Goal: Navigation & Orientation: Locate item on page

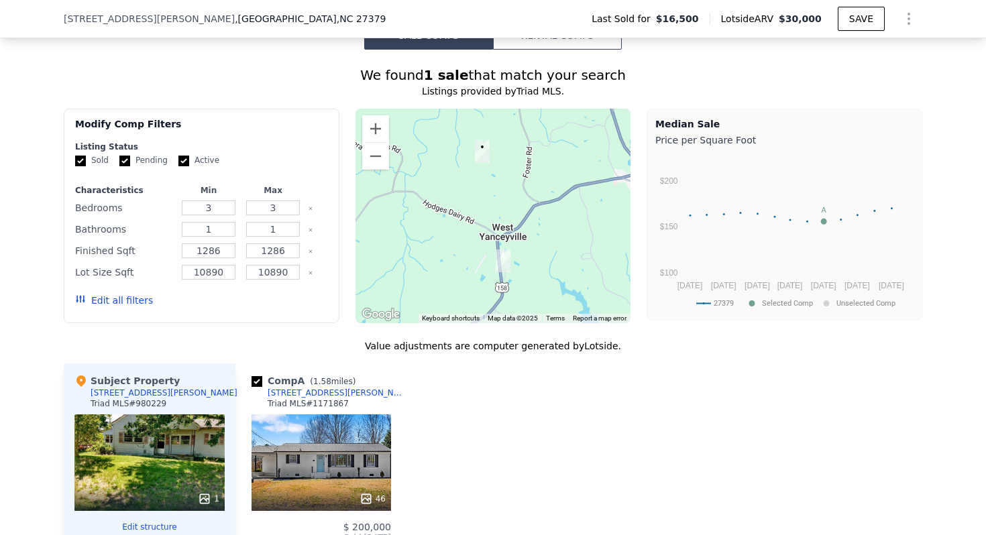
scroll to position [1052, 0]
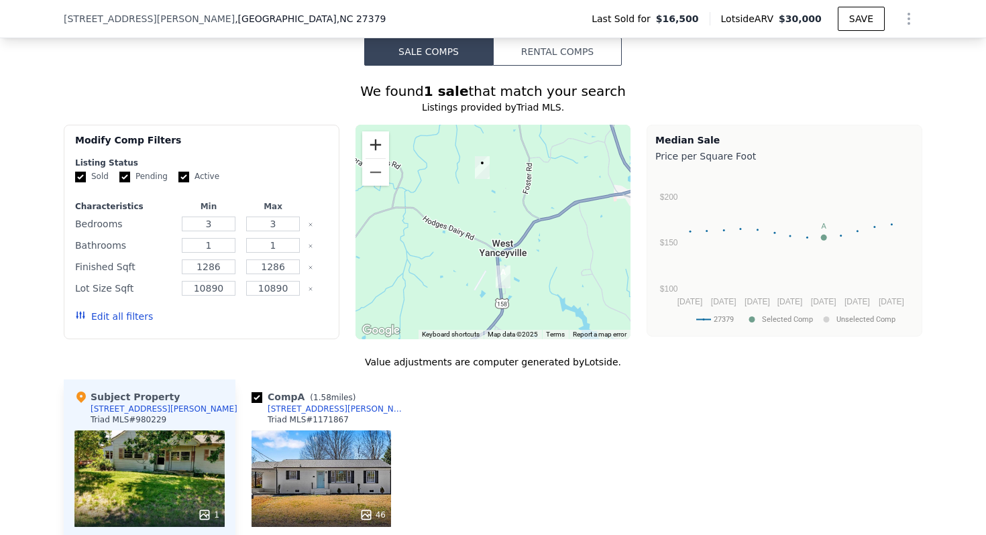
click at [382, 150] on button "Zoom in" at bounding box center [375, 145] width 27 height 27
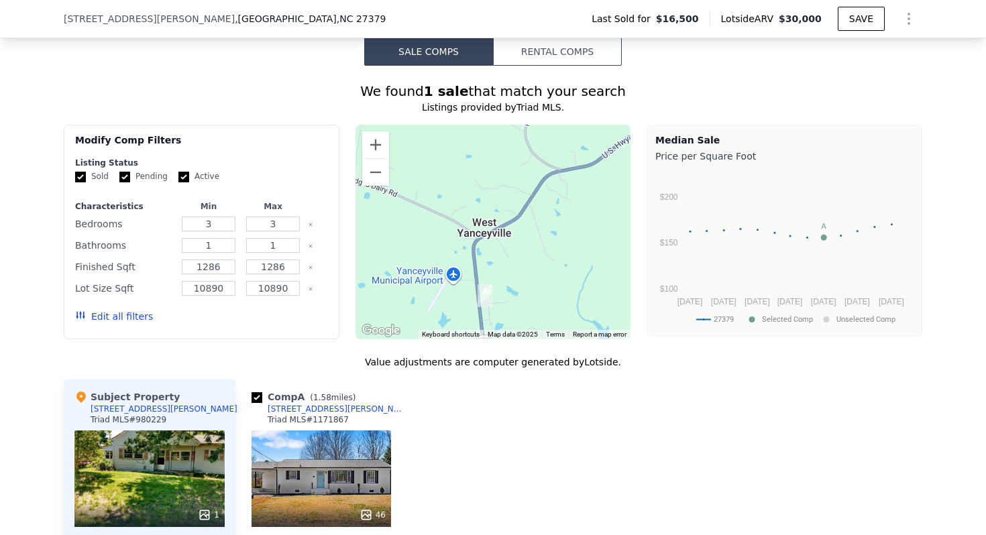
drag, startPoint x: 508, startPoint y: 223, endPoint x: 481, endPoint y: 188, distance: 44.0
click at [480, 188] on div at bounding box center [494, 232] width 276 height 215
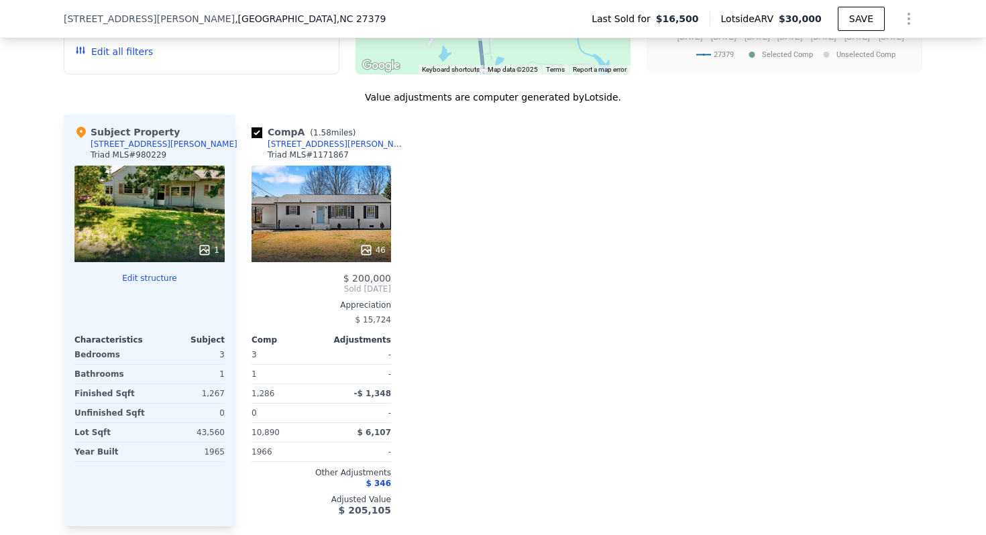
scroll to position [1318, 0]
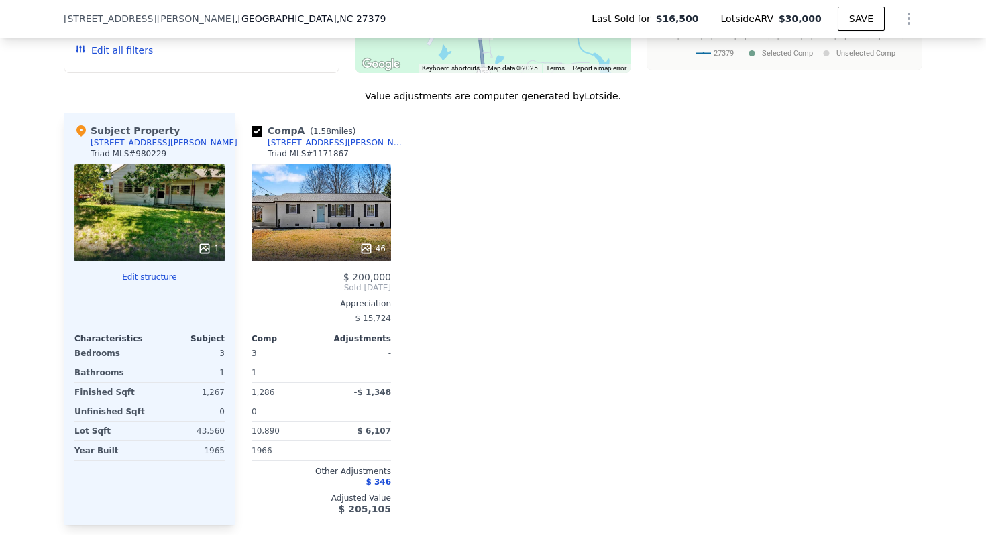
click at [356, 218] on div "46" at bounding box center [322, 212] width 140 height 97
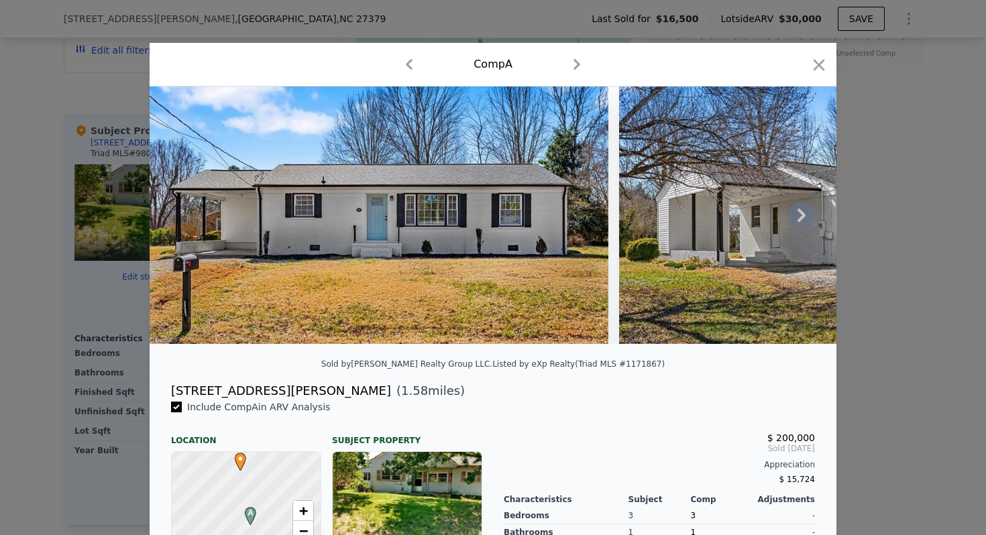
click at [802, 217] on icon at bounding box center [802, 215] width 8 height 13
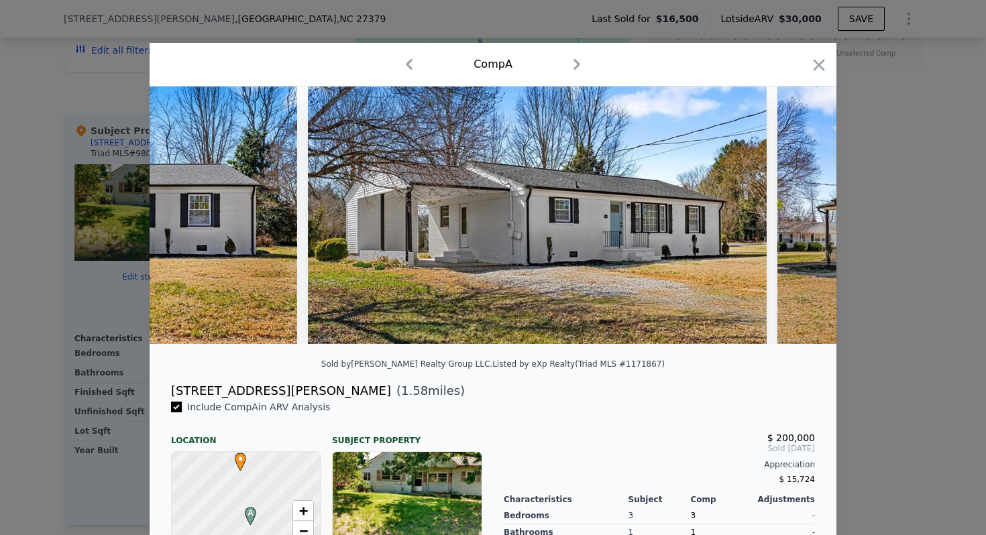
scroll to position [0, 322]
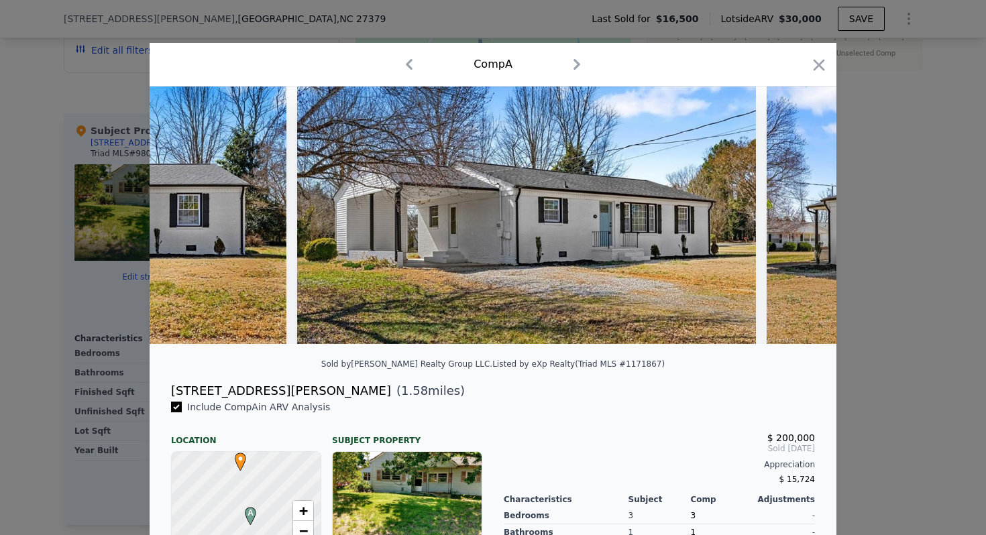
click at [802, 217] on img at bounding box center [996, 216] width 459 height 258
click at [802, 217] on icon at bounding box center [802, 215] width 8 height 13
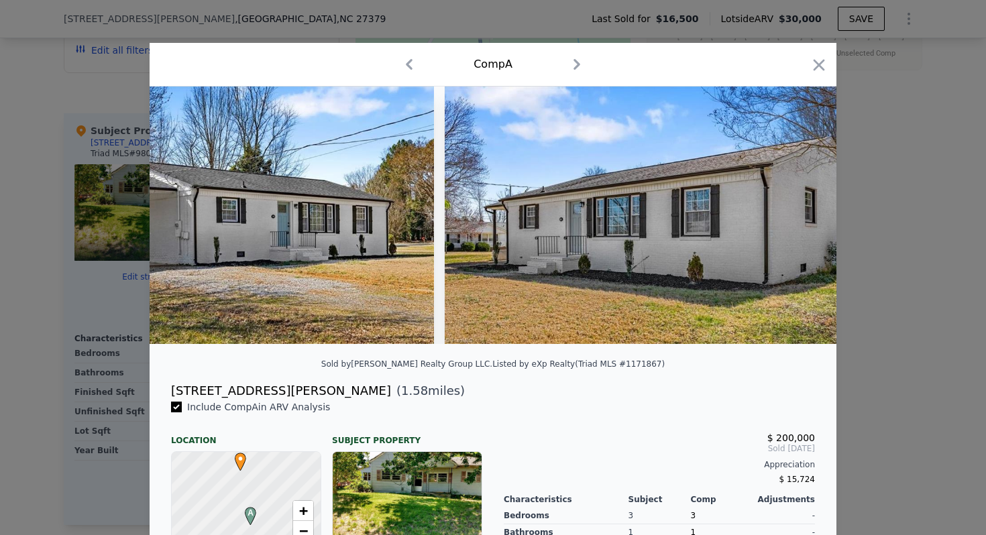
click at [802, 217] on img at bounding box center [674, 216] width 459 height 258
click at [802, 217] on icon at bounding box center [802, 215] width 8 height 13
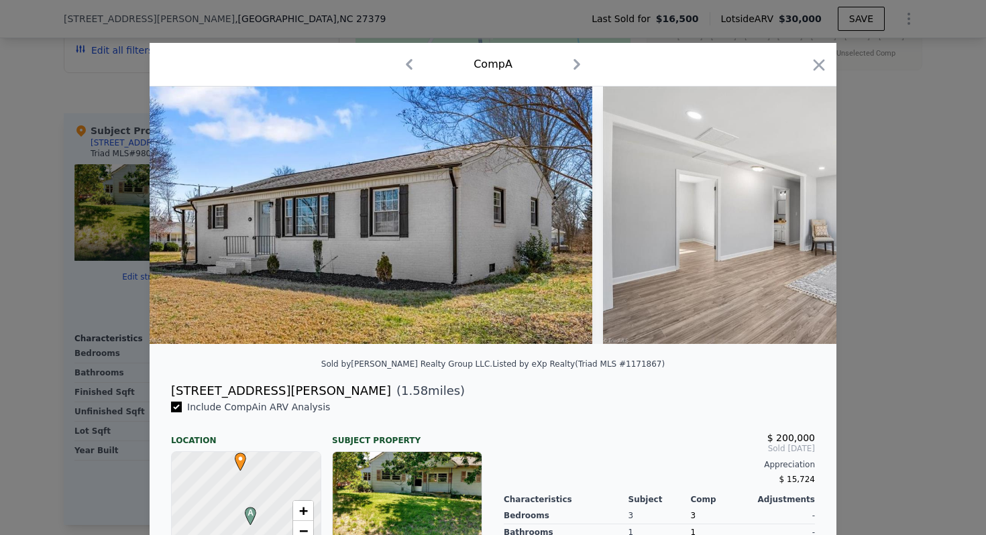
scroll to position [0, 966]
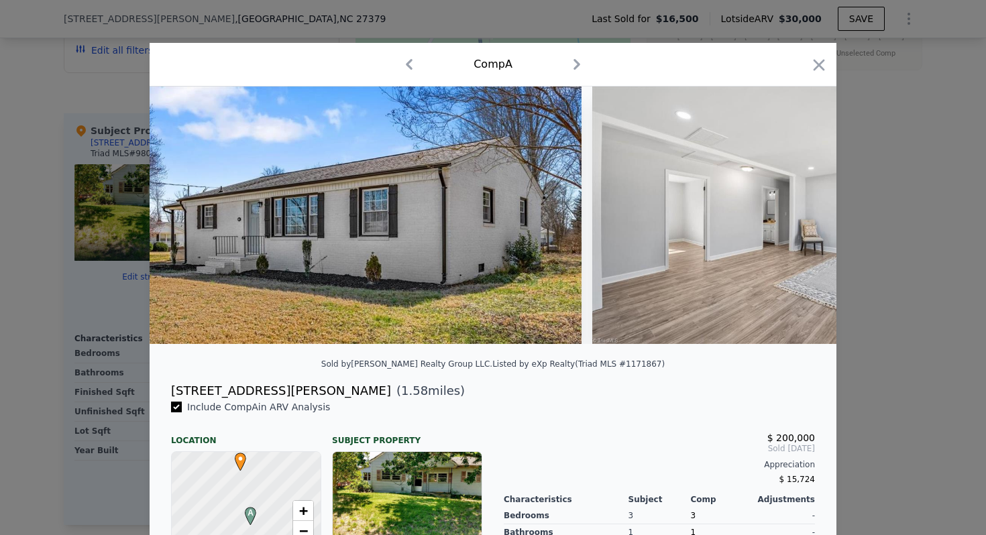
click at [802, 217] on img at bounding box center [786, 216] width 387 height 258
click at [802, 217] on icon at bounding box center [802, 215] width 8 height 13
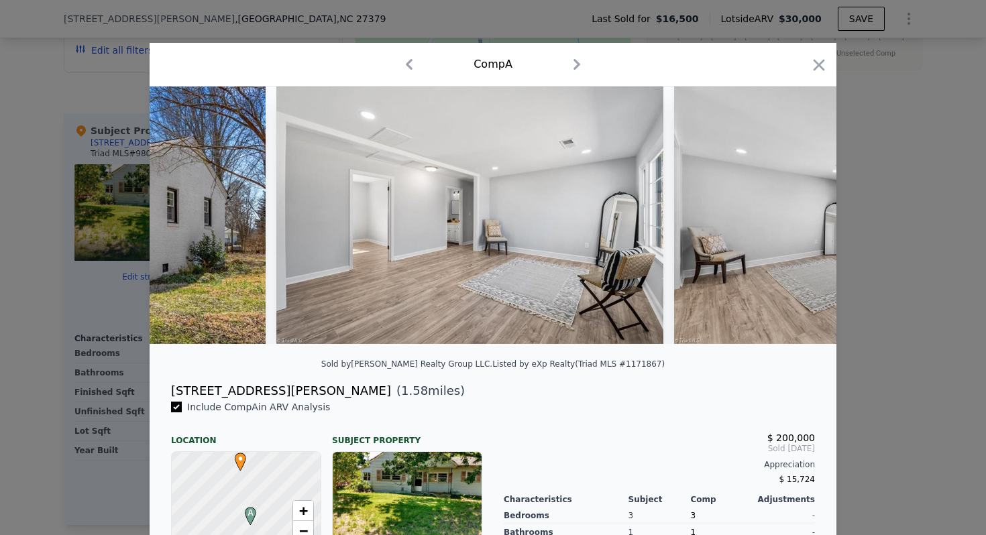
scroll to position [0, 1288]
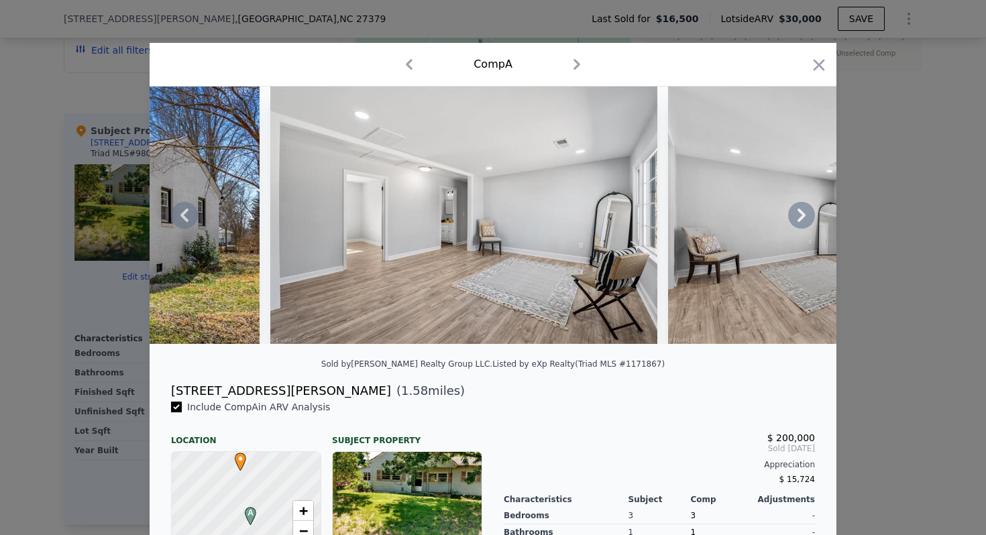
click at [802, 217] on div at bounding box center [493, 216] width 687 height 258
click at [802, 217] on icon at bounding box center [802, 215] width 8 height 13
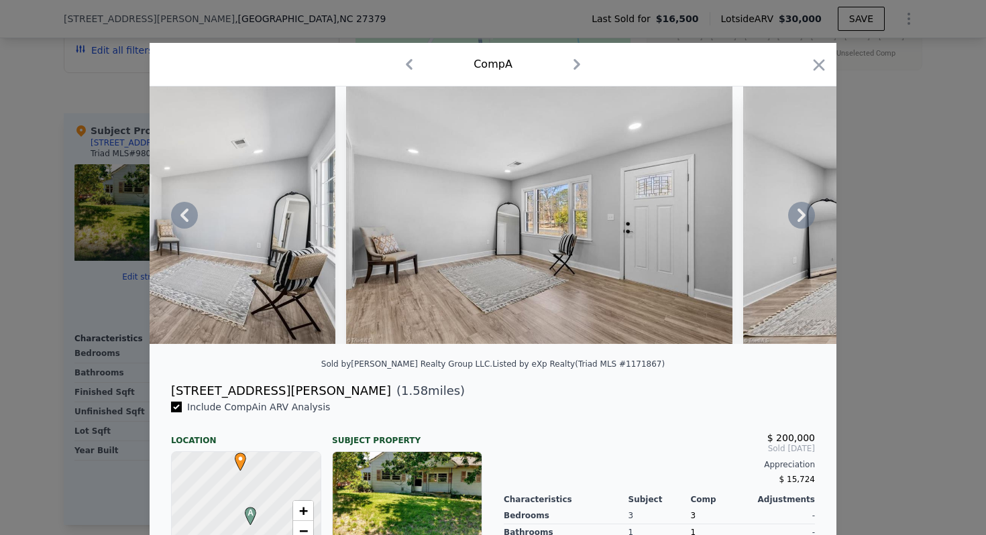
click at [802, 217] on div at bounding box center [493, 216] width 687 height 258
click at [802, 217] on icon at bounding box center [802, 215] width 8 height 13
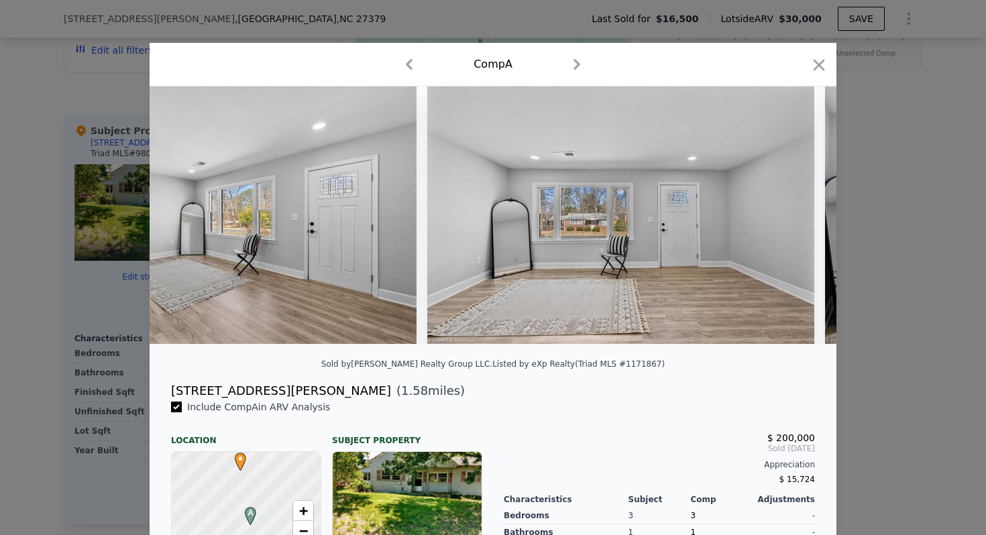
scroll to position [0, 1933]
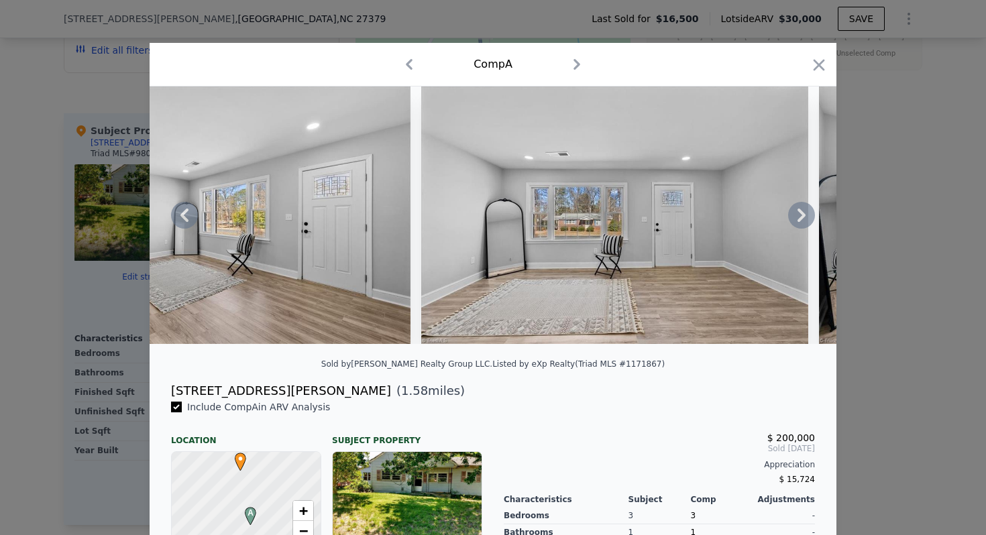
click at [802, 217] on icon at bounding box center [802, 215] width 8 height 13
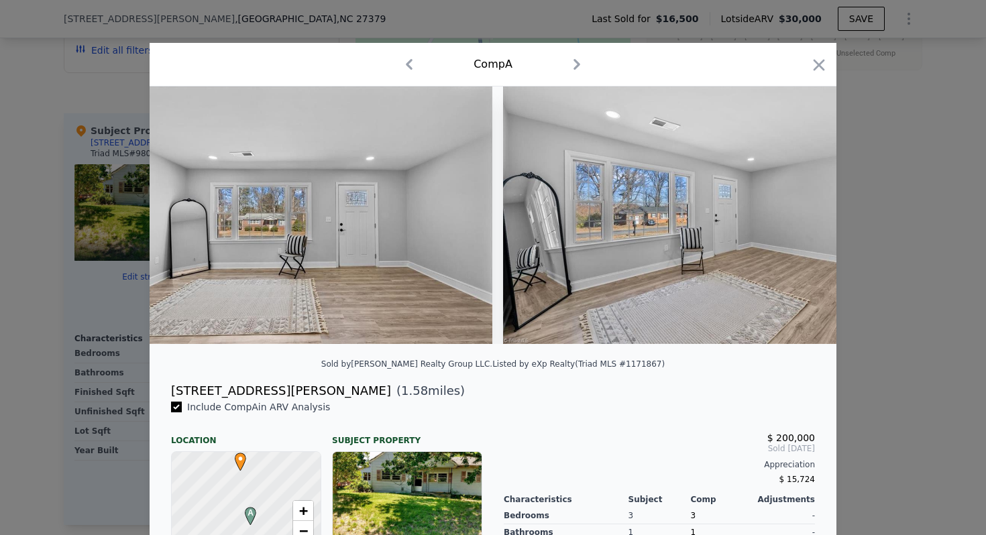
scroll to position [0, 2255]
